Goal: Find specific page/section: Find specific page/section

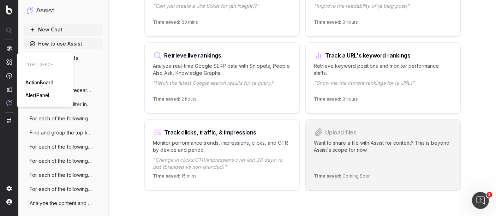
click at [35, 81] on span "ActionBoard" at bounding box center [39, 83] width 28 height 6
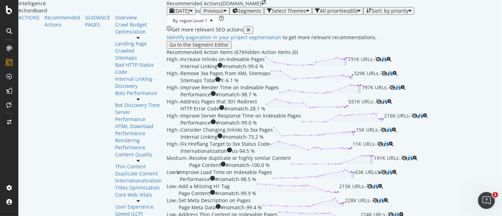
click at [372, 14] on div "Sort: by priority" at bounding box center [390, 11] width 37 height 6
click at [372, 8] on div "Sort: by priority" at bounding box center [390, 11] width 37 height 6
click at [272, 8] on div "Select Themes" at bounding box center [289, 11] width 34 height 6
click at [320, 8] on div "All priorities ( 65 )" at bounding box center [338, 11] width 37 height 6
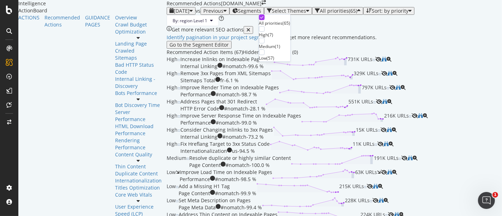
click at [268, 32] on div "High" at bounding box center [263, 35] width 9 height 6
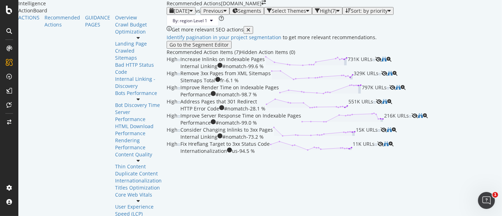
click at [364, 22] on div "By: region Level 1" at bounding box center [334, 20] width 335 height 11
click at [9, 105] on icon at bounding box center [9, 105] width 5 height 6
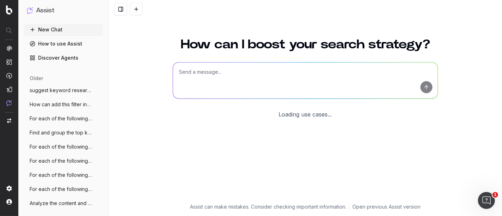
scroll to position [51, 0]
